Goal: Transaction & Acquisition: Download file/media

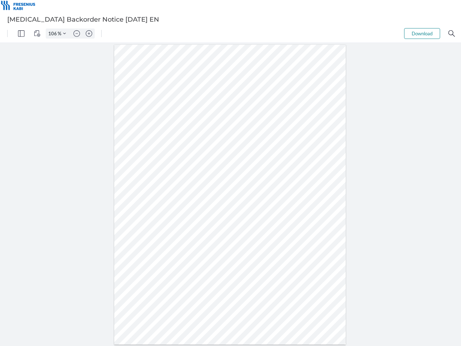
click at [21, 33] on img "Panel" at bounding box center [21, 33] width 6 height 6
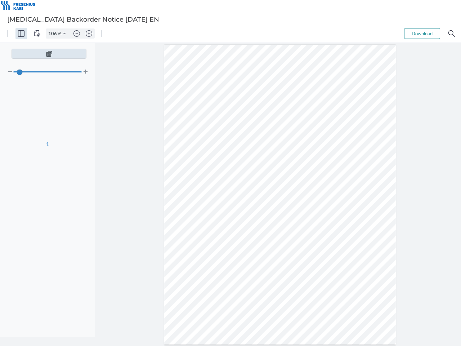
click at [37, 33] on img "View Controls" at bounding box center [37, 33] width 6 height 6
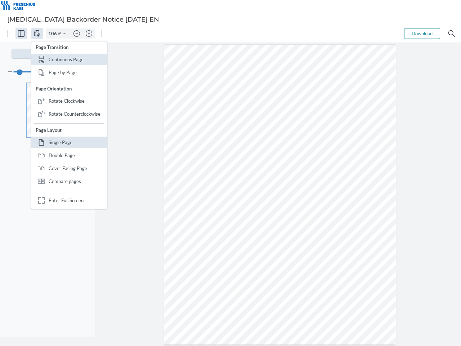
click at [54, 33] on input "106" at bounding box center [52, 33] width 12 height 6
click at [64, 33] on img "Zoom Controls" at bounding box center [64, 33] width 3 height 3
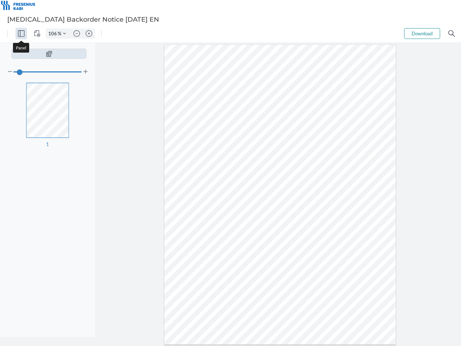
click at [77, 33] on img "Zoom out" at bounding box center [76, 33] width 6 height 6
click at [89, 33] on img "Zoom in" at bounding box center [89, 33] width 6 height 6
type input "106"
click at [422, 33] on button "Download" at bounding box center [422, 33] width 36 height 11
click at [452, 33] on img "Search" at bounding box center [451, 33] width 6 height 6
